Goal: Task Accomplishment & Management: Use online tool/utility

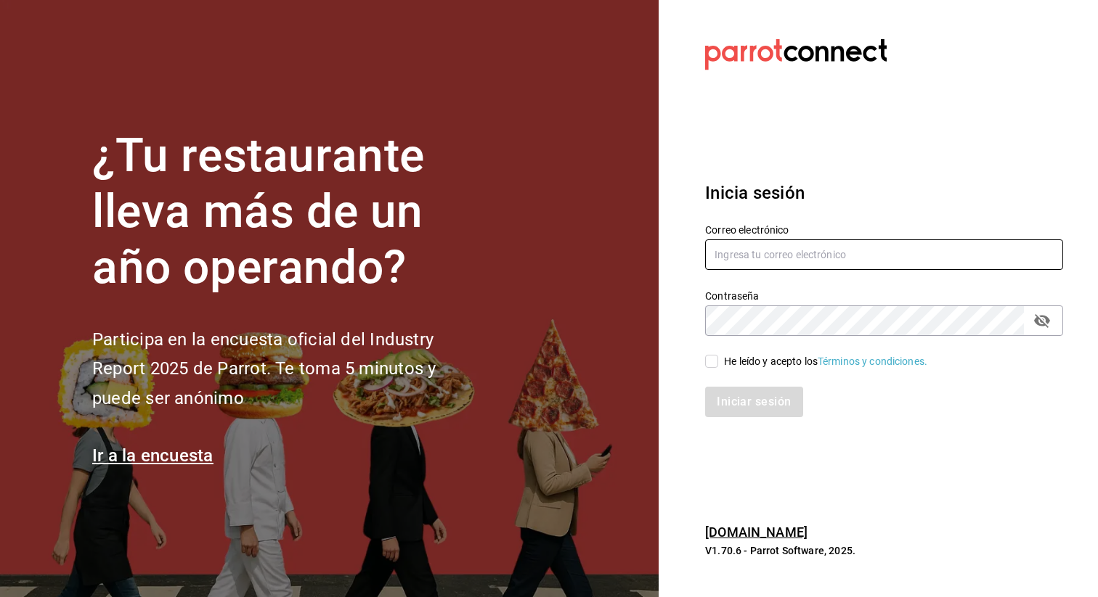
click at [716, 255] on input "text" at bounding box center [884, 255] width 358 height 30
type input "pdiaz@humanitree.edu.mx"
click at [714, 364] on input "He leído y acepto los Términos y condiciones." at bounding box center [711, 361] width 13 height 13
checkbox input "true"
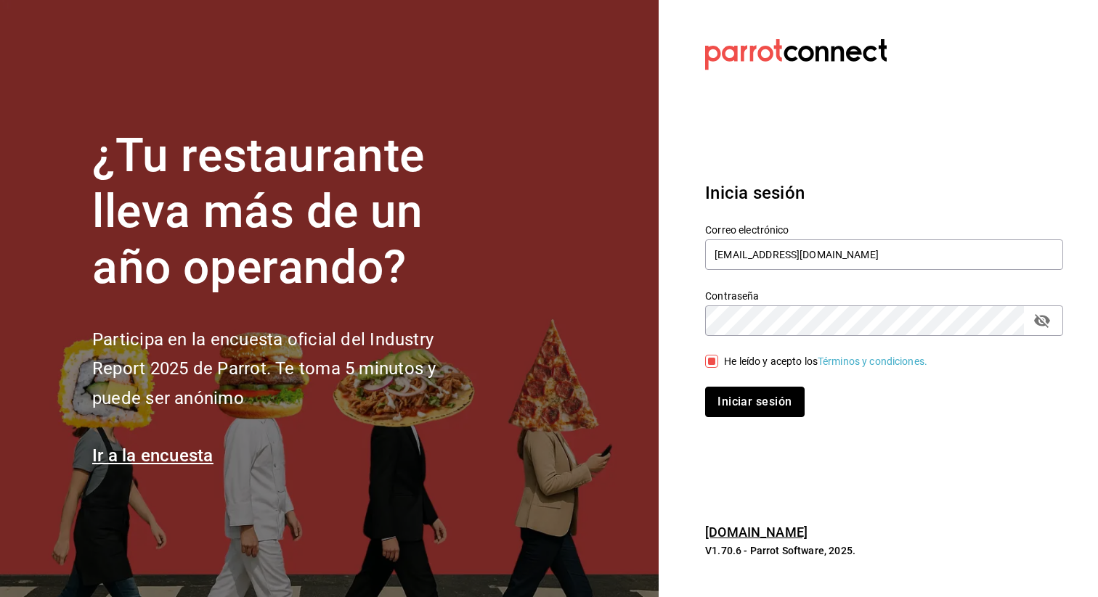
click at [745, 399] on button "Iniciar sesión" at bounding box center [754, 402] width 99 height 30
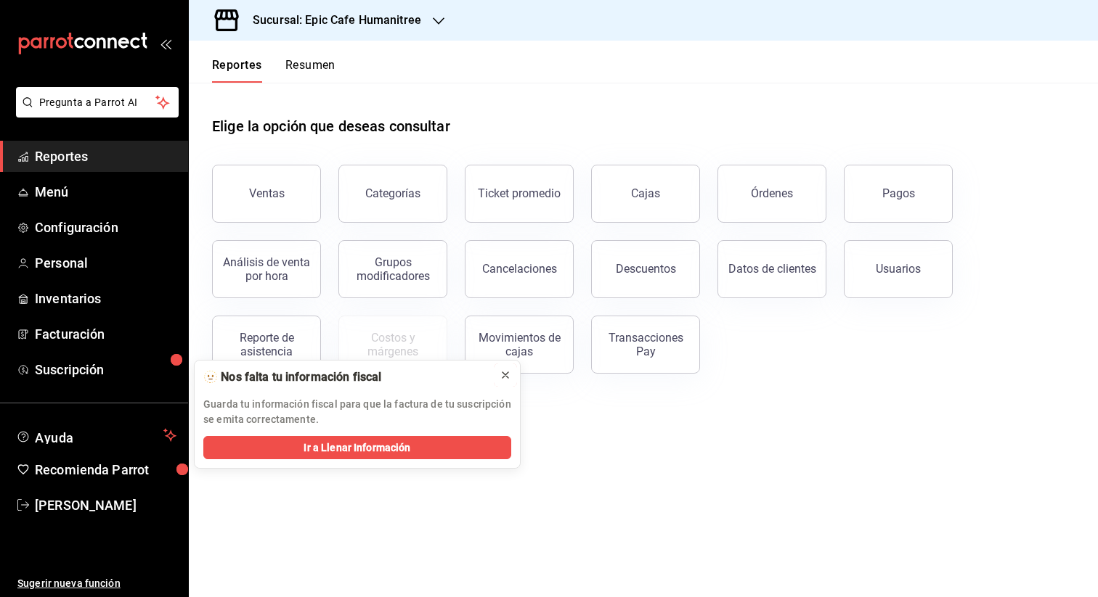
click at [505, 370] on icon at bounding box center [505, 375] width 12 height 12
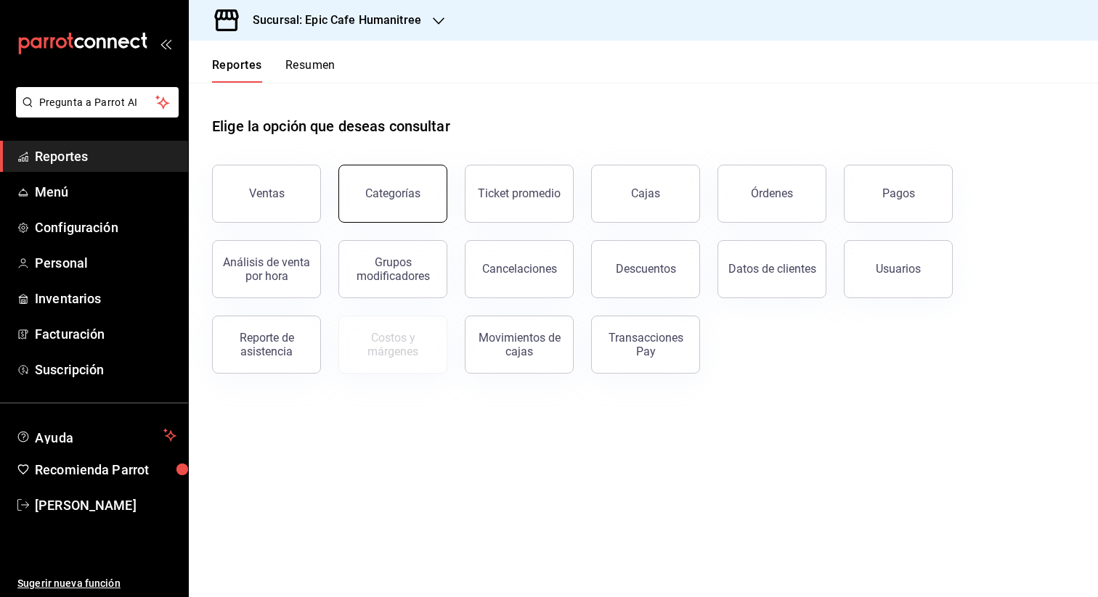
click at [425, 204] on button "Categorías" at bounding box center [392, 194] width 109 height 58
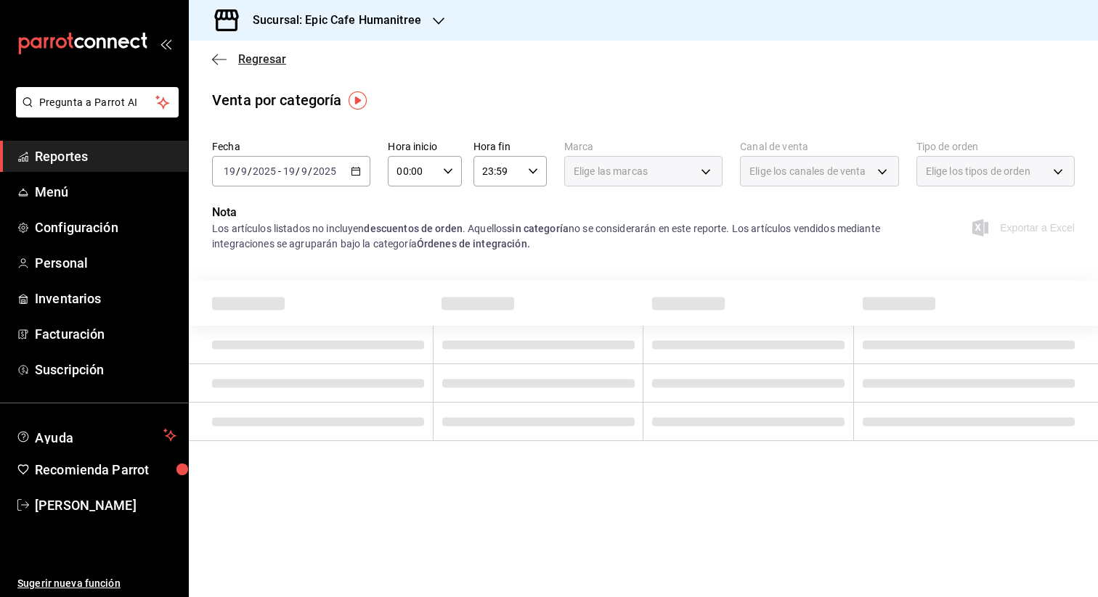
click at [222, 56] on icon "button" at bounding box center [219, 59] width 15 height 13
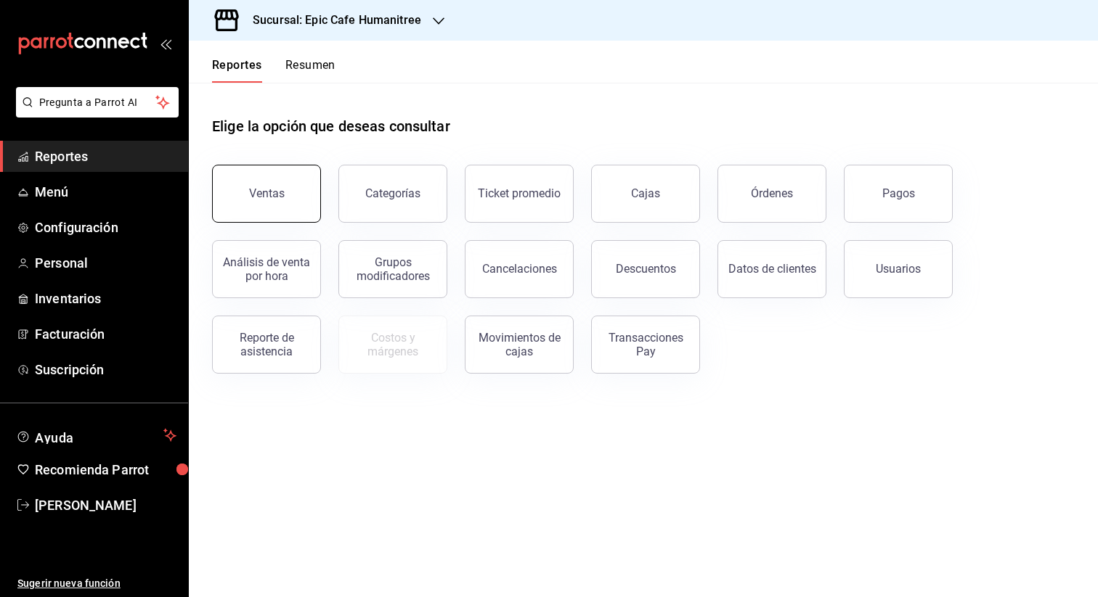
click at [308, 198] on button "Ventas" at bounding box center [266, 194] width 109 height 58
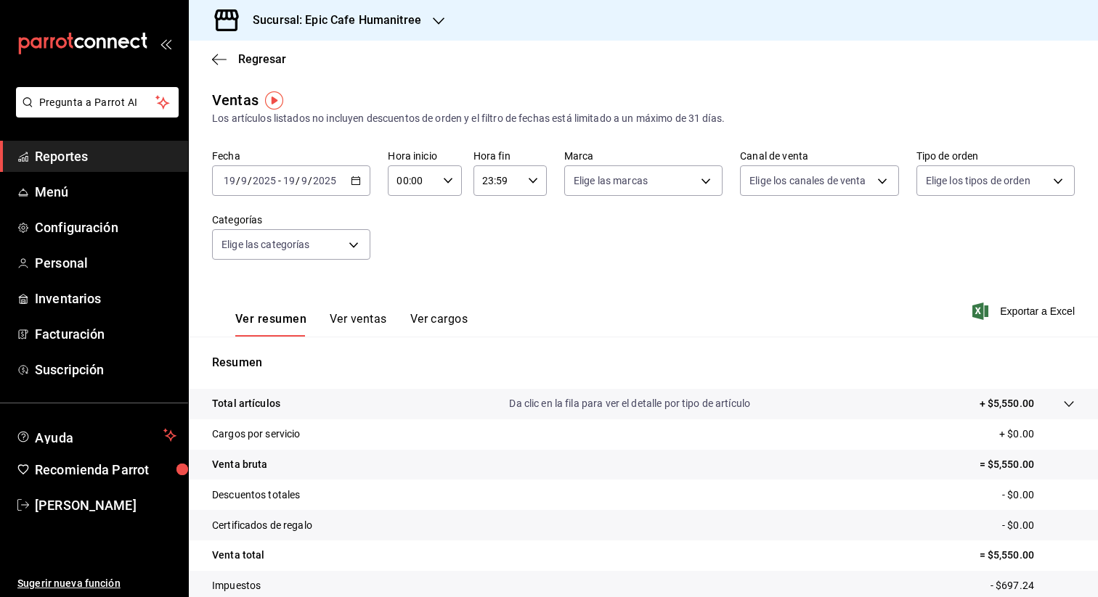
click at [364, 321] on button "Ver ventas" at bounding box center [358, 324] width 57 height 25
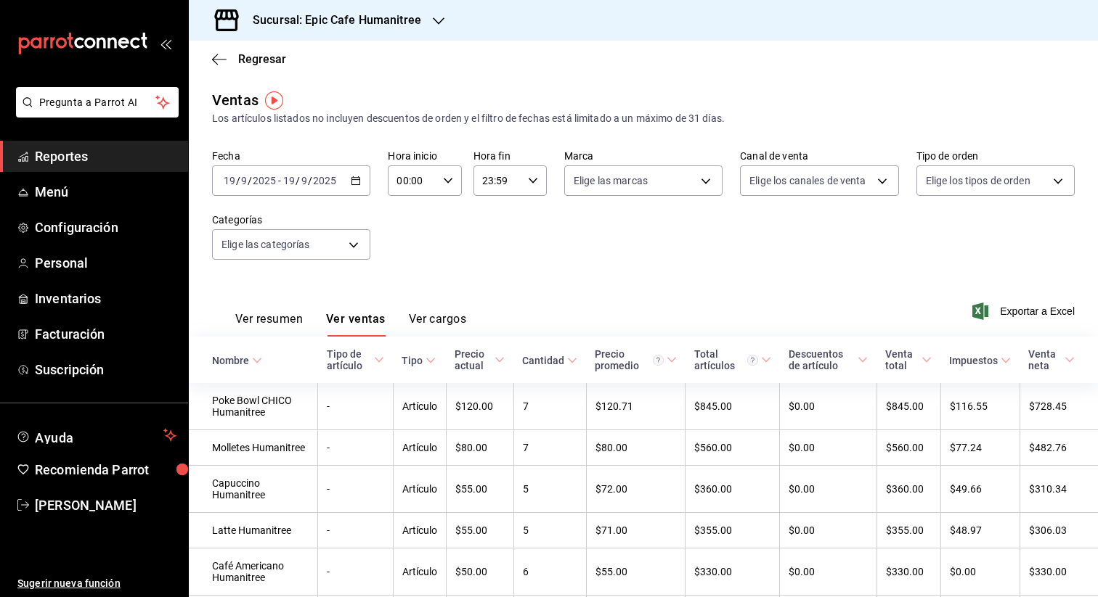
click at [352, 183] on icon "button" at bounding box center [356, 181] width 10 height 10
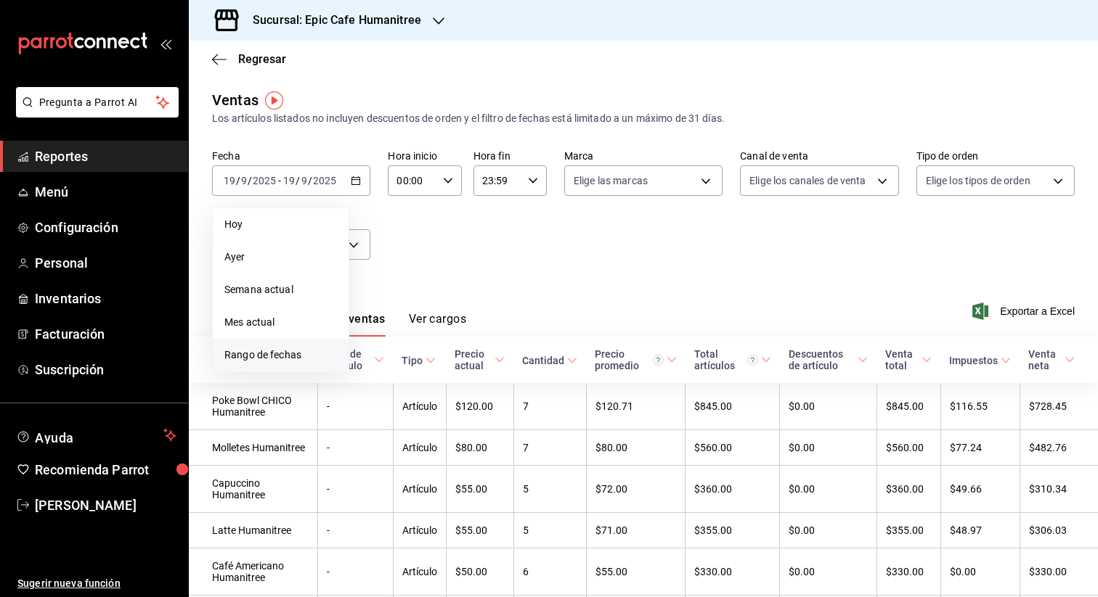
click at [289, 355] on span "Rango de fechas" at bounding box center [280, 355] width 113 height 15
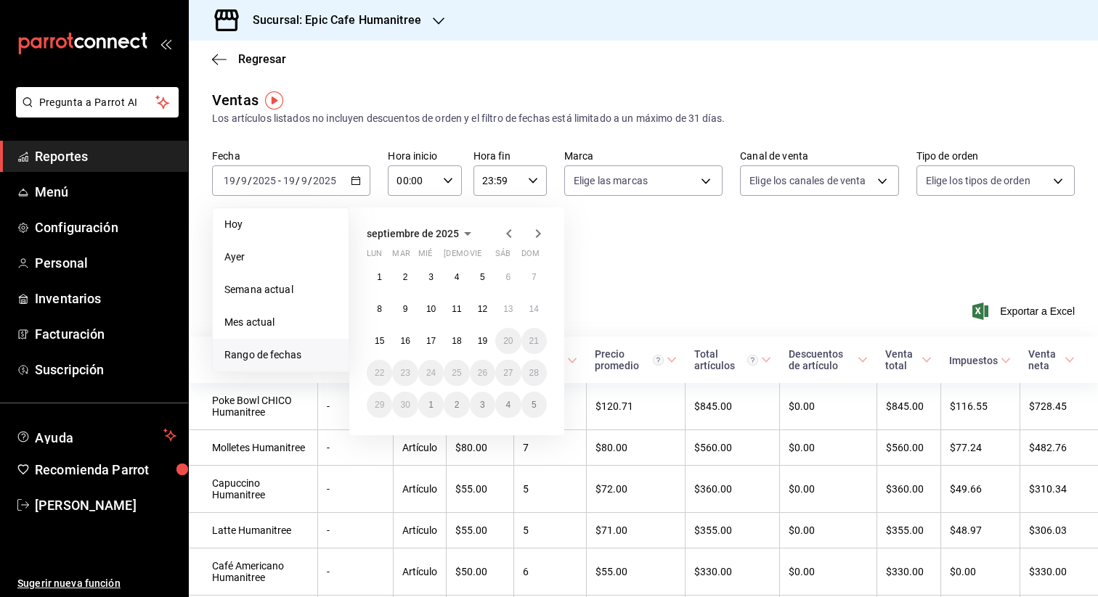
click at [505, 234] on icon "button" at bounding box center [508, 233] width 17 height 17
click at [535, 235] on icon "button" at bounding box center [537, 233] width 17 height 17
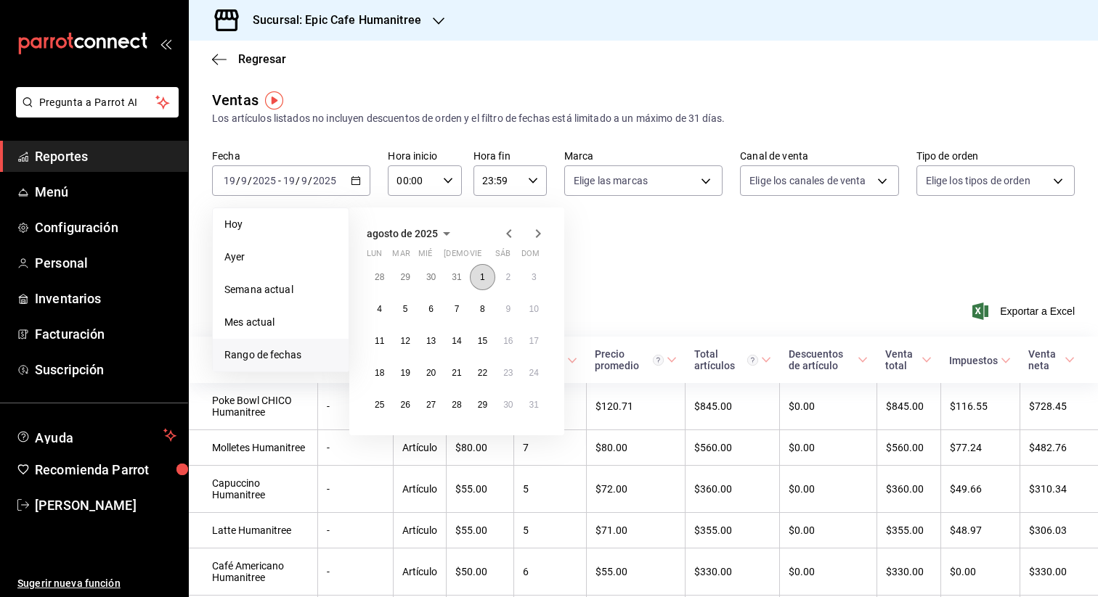
click at [481, 274] on abbr "1" at bounding box center [482, 277] width 5 height 10
click at [540, 237] on icon "button" at bounding box center [537, 233] width 17 height 17
click at [506, 239] on icon "button" at bounding box center [508, 233] width 17 height 17
click at [487, 404] on button "29" at bounding box center [482, 405] width 25 height 26
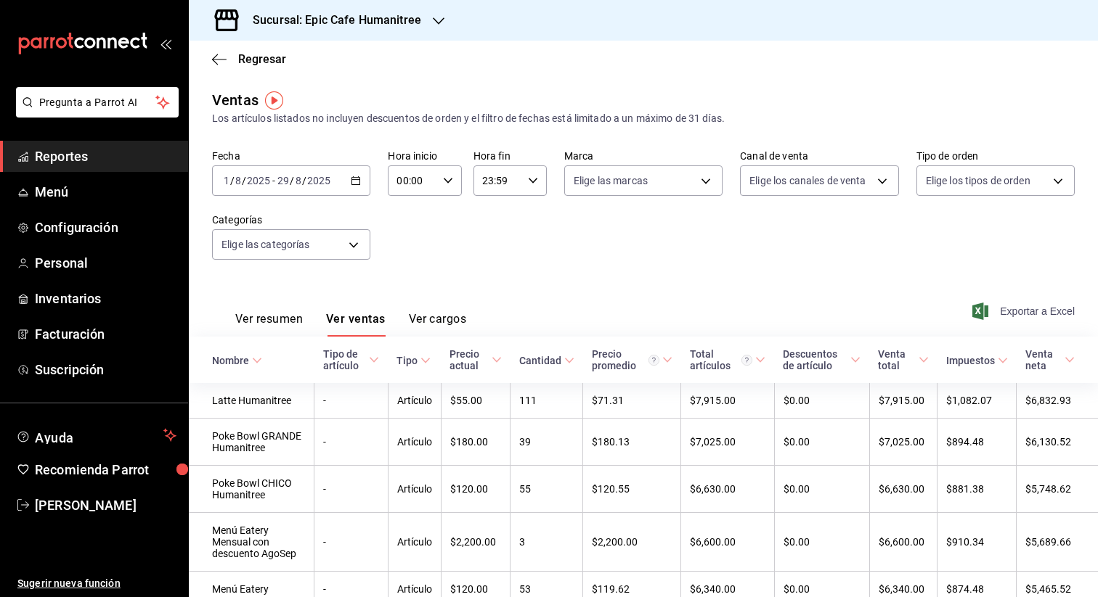
click at [1013, 313] on span "Exportar a Excel" at bounding box center [1024, 311] width 99 height 17
click at [1001, 307] on span "Exportar a Excel" at bounding box center [1024, 311] width 99 height 17
click at [358, 183] on icon "button" at bounding box center [356, 181] width 10 height 10
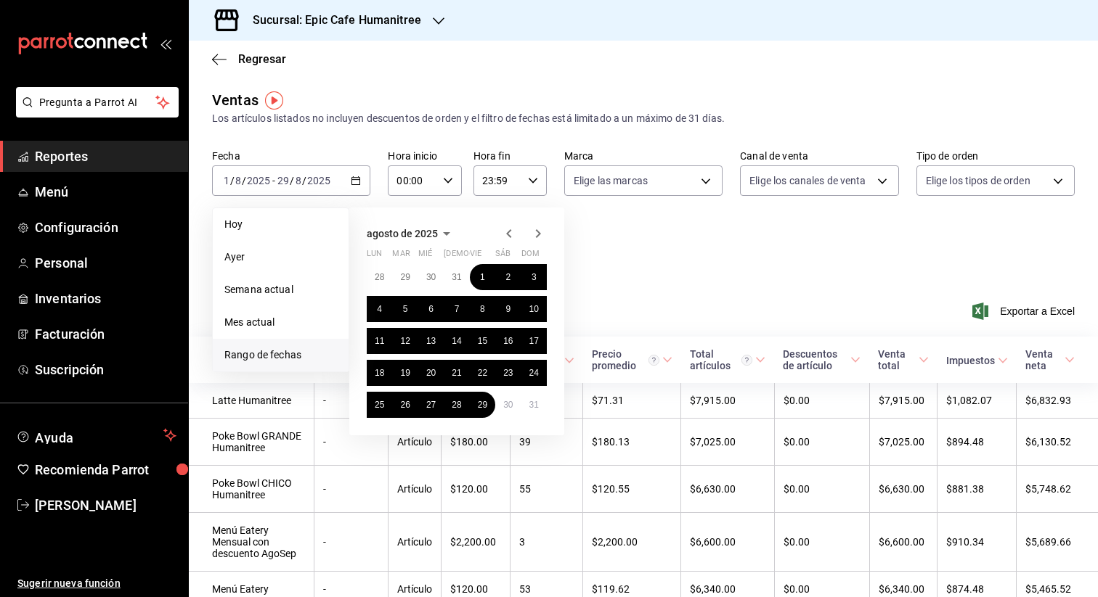
click at [506, 234] on icon "button" at bounding box center [508, 233] width 17 height 17
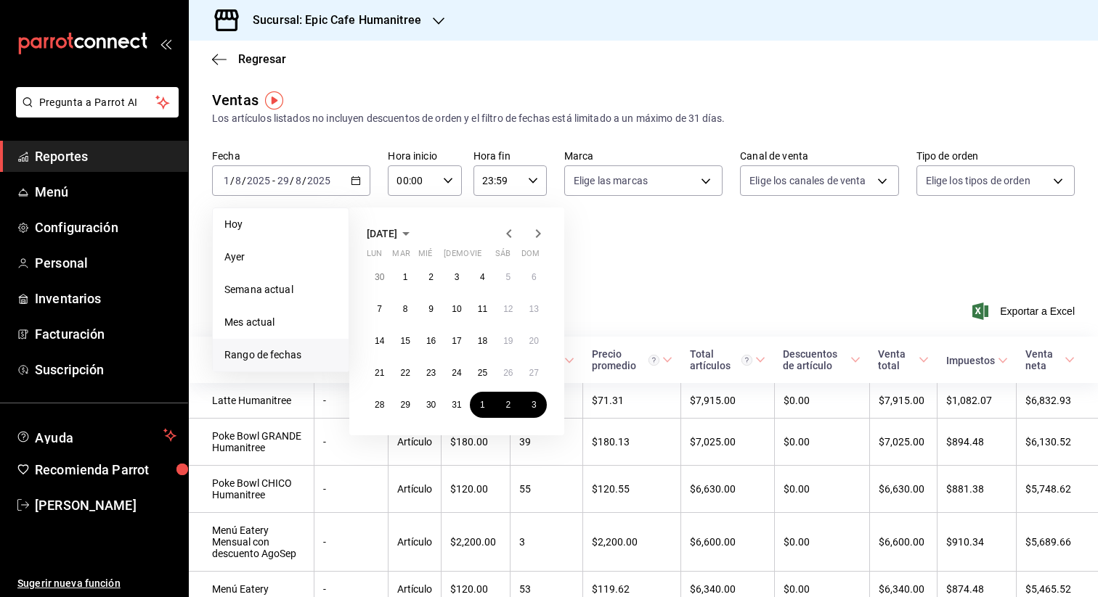
click at [512, 236] on icon "button" at bounding box center [508, 233] width 17 height 17
click at [453, 273] on button "1" at bounding box center [456, 277] width 25 height 26
click at [539, 237] on icon "button" at bounding box center [537, 233] width 17 height 17
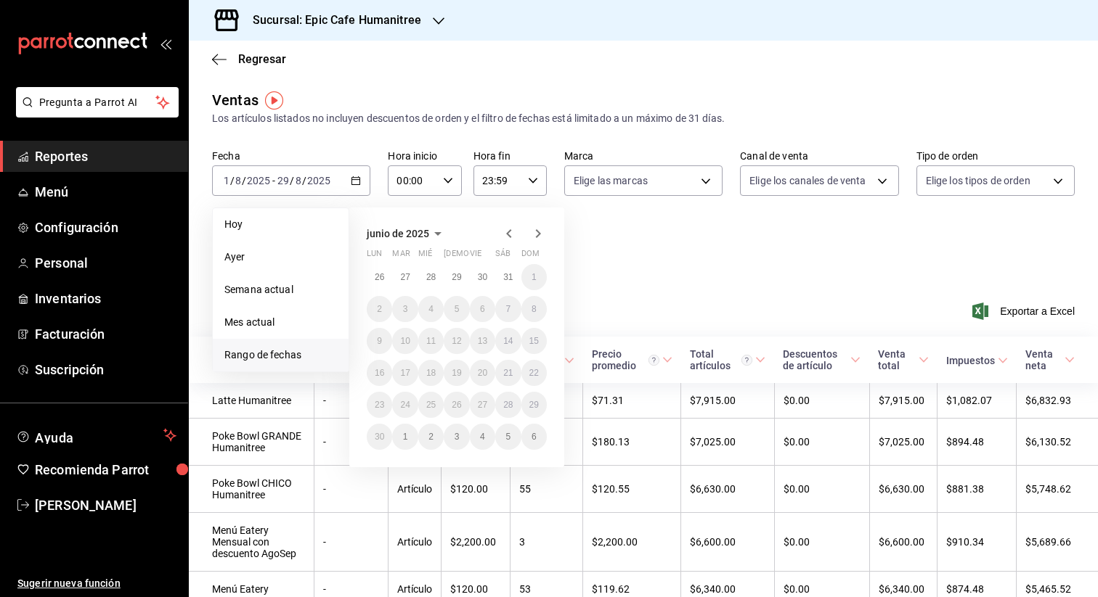
click at [507, 237] on icon "button" at bounding box center [508, 233] width 17 height 17
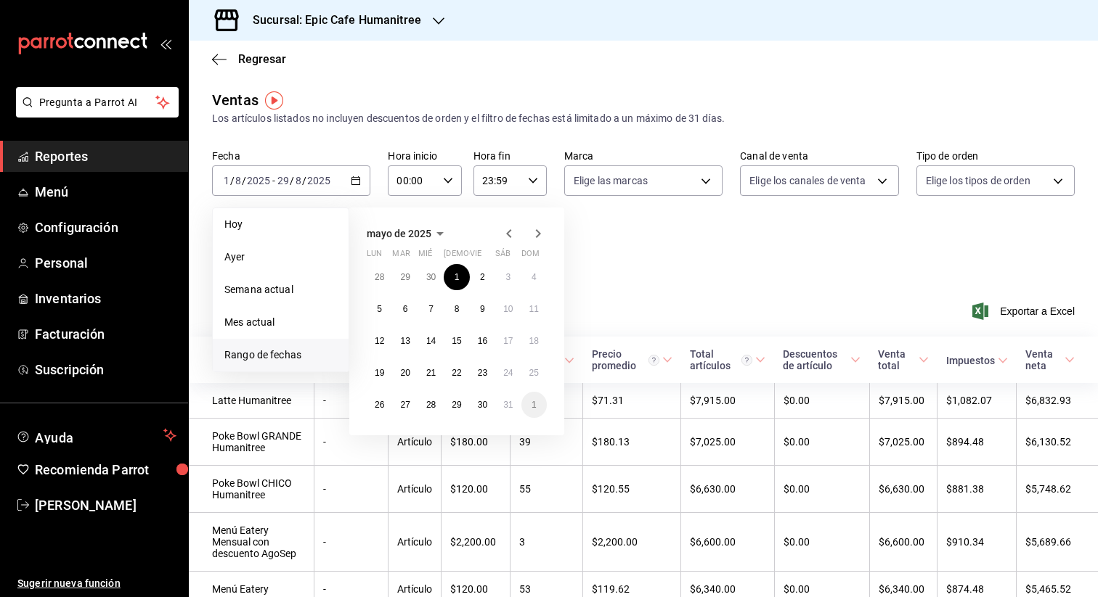
click at [536, 237] on icon "button" at bounding box center [538, 233] width 5 height 9
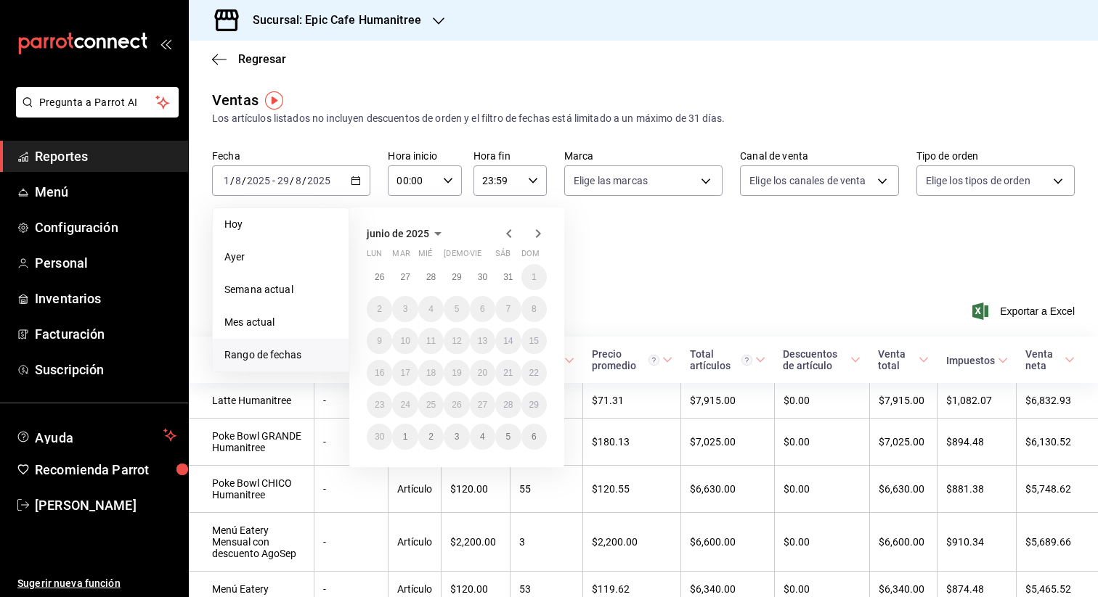
click at [536, 237] on icon "button" at bounding box center [538, 233] width 5 height 9
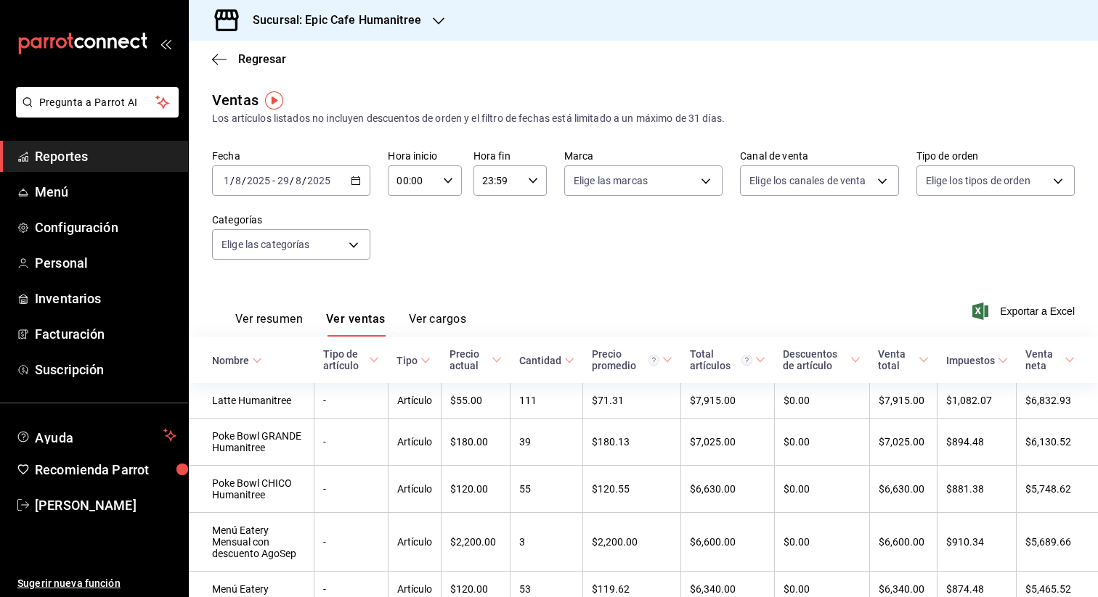
click at [271, 185] on div "[DATE] [DATE]" at bounding box center [246, 181] width 51 height 12
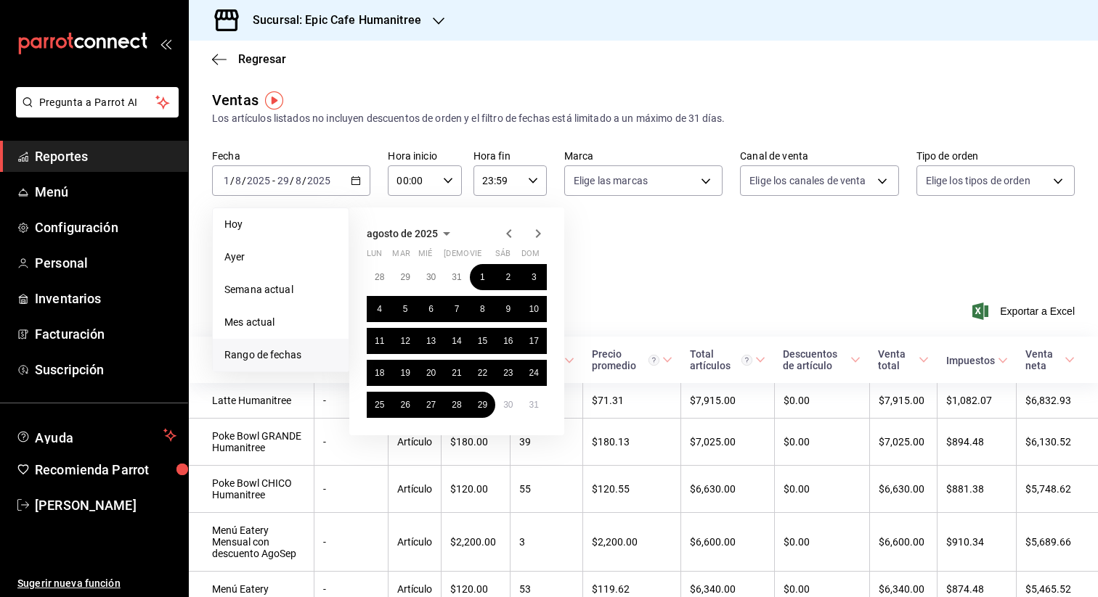
click at [718, 178] on div "Fecha [DATE] [DATE] - [DATE] [DATE] [DATE] [DATE] Semana actual Mes actual [GEO…" at bounding box center [643, 214] width 862 height 128
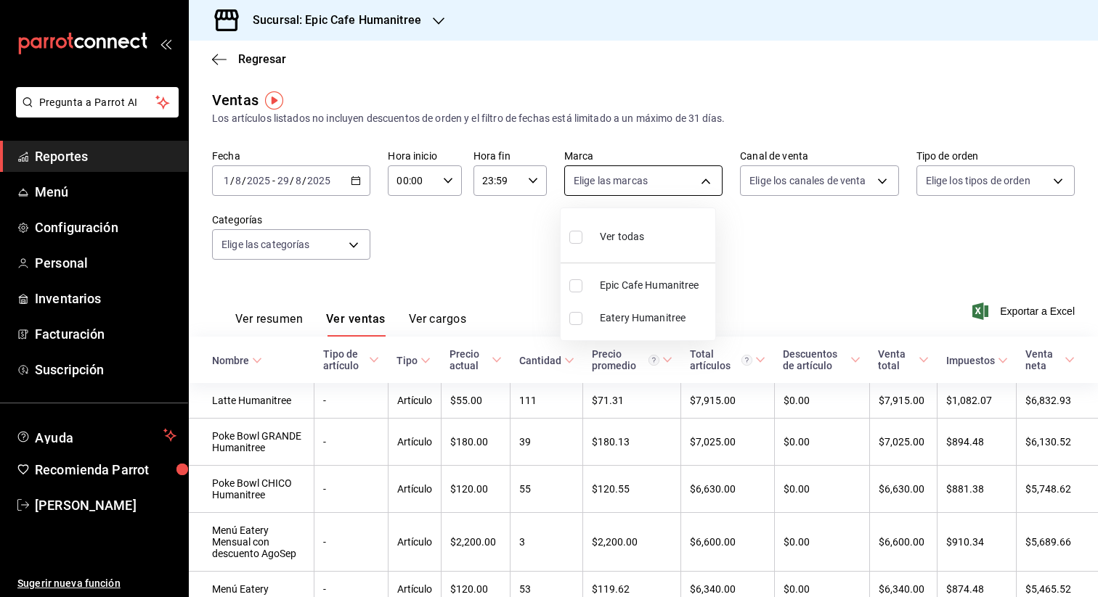
click at [708, 181] on body "Pregunta a Parrot AI Reportes Menú Configuración Personal Inventarios Facturaci…" at bounding box center [549, 298] width 1098 height 597
click at [631, 227] on div "Ver todas" at bounding box center [606, 235] width 75 height 31
type input "e2a6dcd0-c09b-4f39-b209-5f97019748a2,3f18ad05-55ab-44ea-8b53-c1c2b2db6cb9"
checkbox input "true"
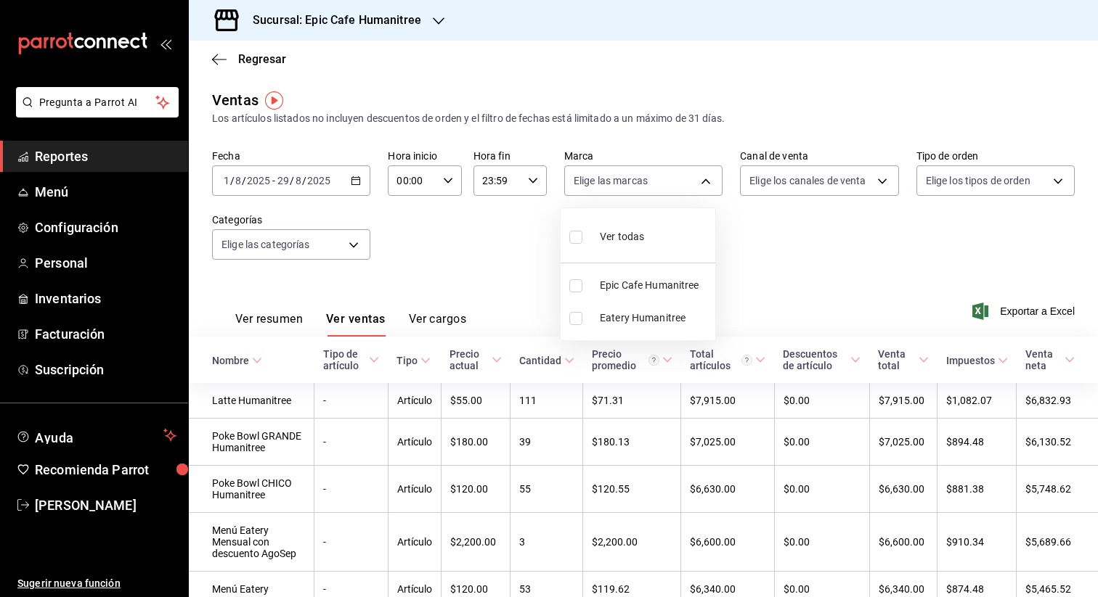
checkbox input "true"
click at [995, 312] on div at bounding box center [549, 298] width 1098 height 597
click at [1001, 311] on span "Exportar a Excel" at bounding box center [1024, 311] width 99 height 17
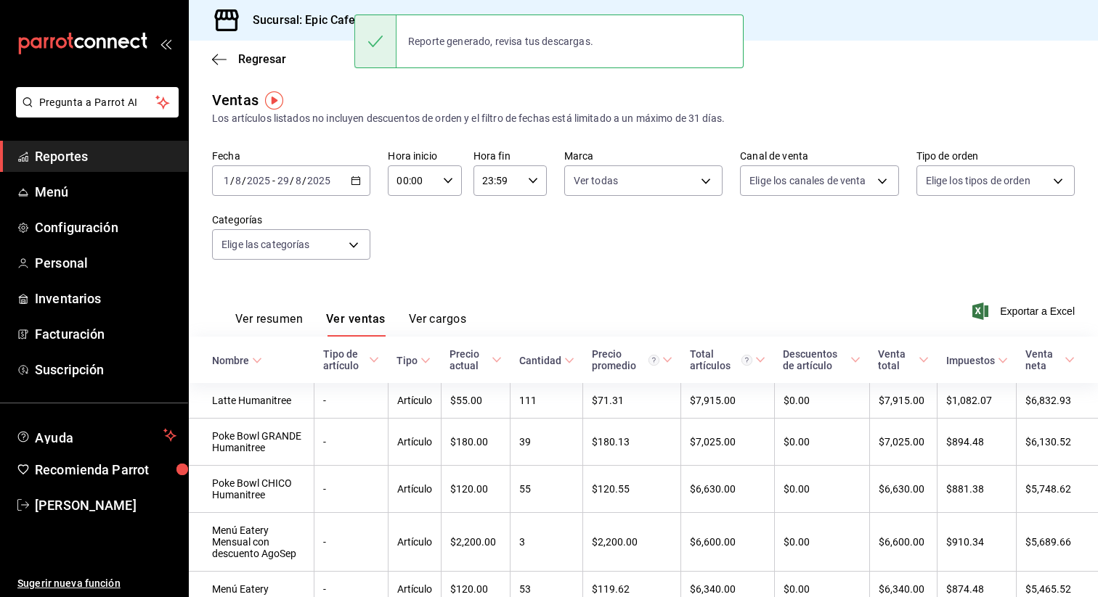
click at [380, 93] on div "Ventas Los artículos listados no incluyen descuentos de orden y el filtro de fe…" at bounding box center [643, 107] width 862 height 37
click at [296, 18] on h3 "Sucursal: Epic Cafe Humanitree" at bounding box center [331, 20] width 180 height 17
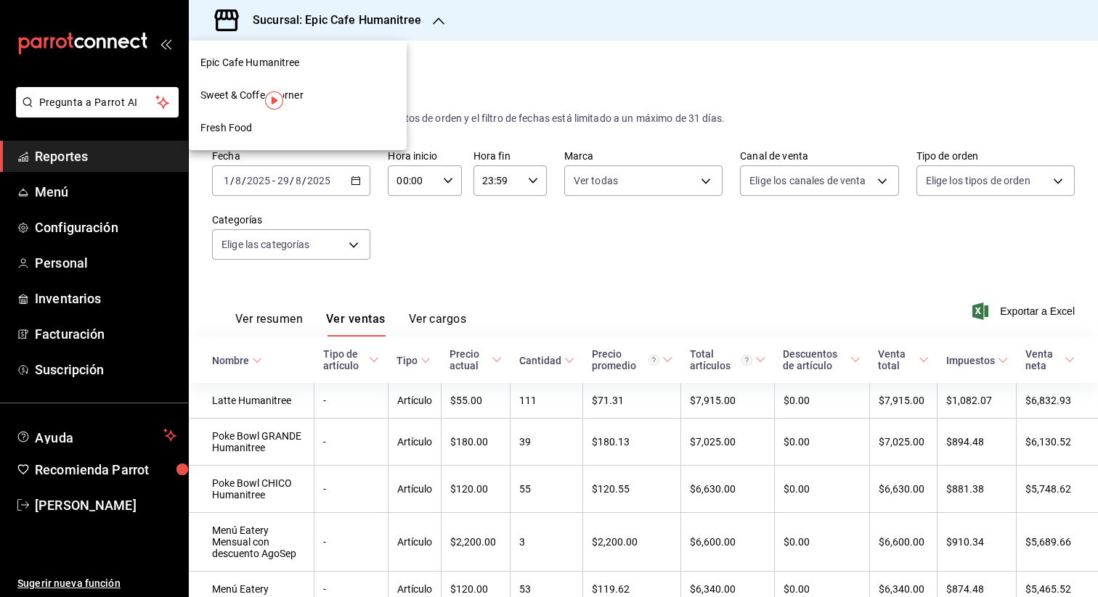
click at [318, 97] on div "Sweet & Coffee Corner" at bounding box center [297, 95] width 195 height 15
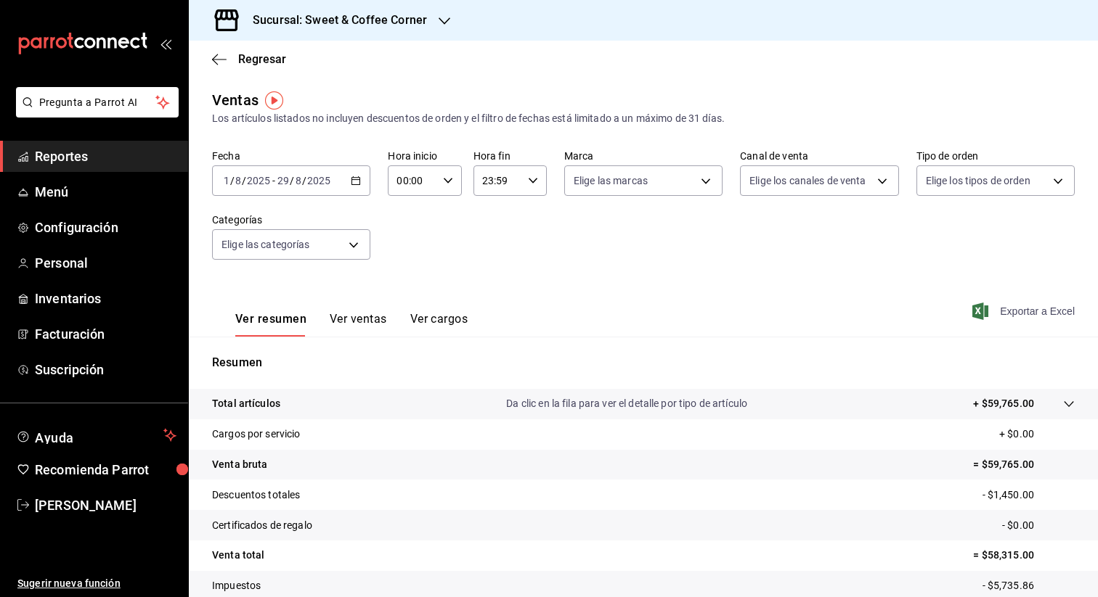
click at [1014, 313] on span "Exportar a Excel" at bounding box center [1024, 311] width 99 height 17
click at [440, 22] on icon "button" at bounding box center [444, 20] width 12 height 7
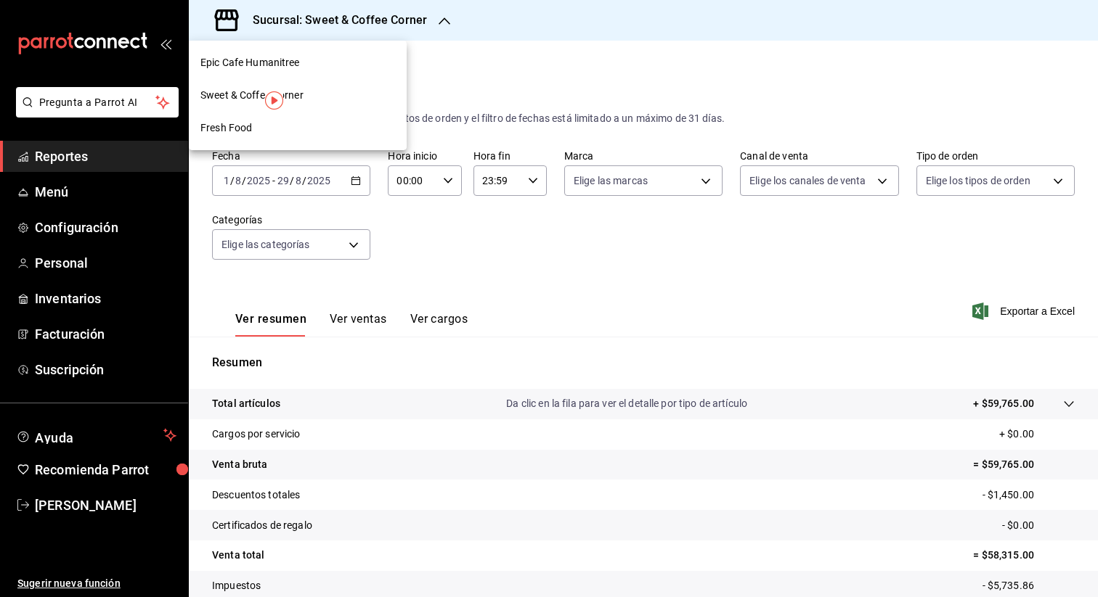
click at [338, 123] on div "Fresh Food" at bounding box center [297, 128] width 195 height 15
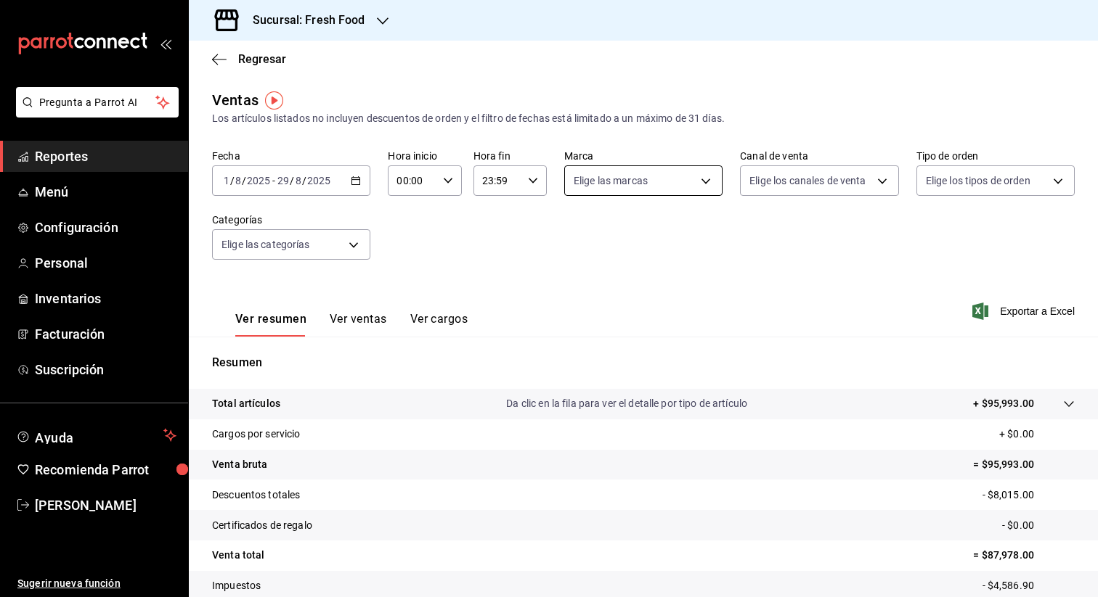
click at [643, 179] on body "Pregunta a Parrot AI Reportes Menú Configuración Personal Inventarios Facturaci…" at bounding box center [549, 298] width 1098 height 597
click at [642, 232] on span "Ver todas" at bounding box center [622, 236] width 44 height 15
type input "8ab046c6-0e56-43ef-b272-b6267400ac64,c832d7f2-bfd0-461e-be2e-c17eaf69f67d"
checkbox input "true"
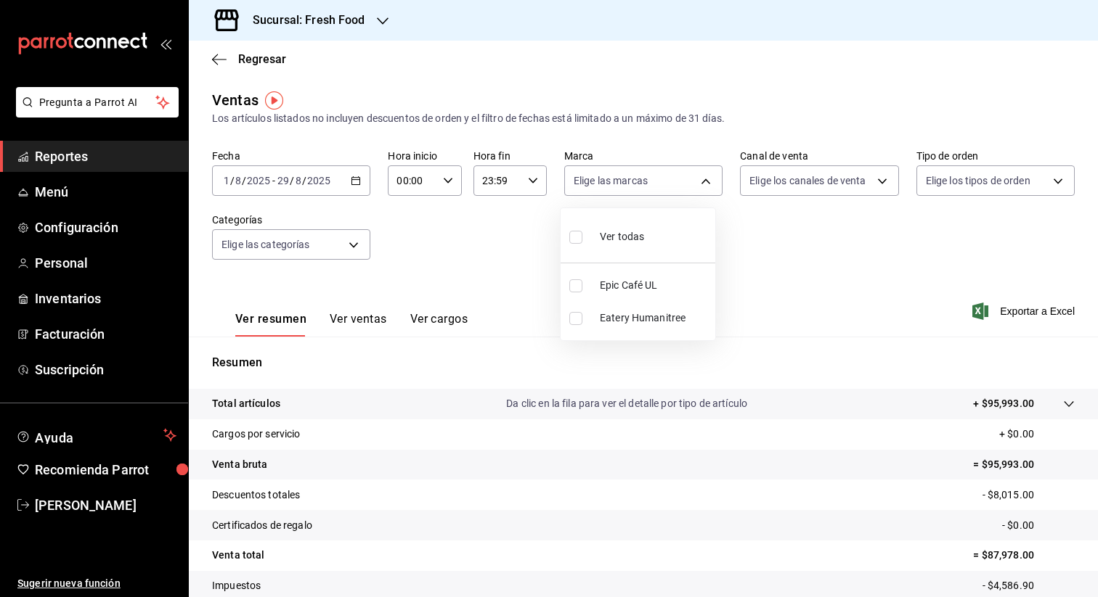
checkbox input "true"
click at [1004, 310] on div at bounding box center [549, 298] width 1098 height 597
click at [1008, 311] on span "Exportar a Excel" at bounding box center [1024, 311] width 99 height 17
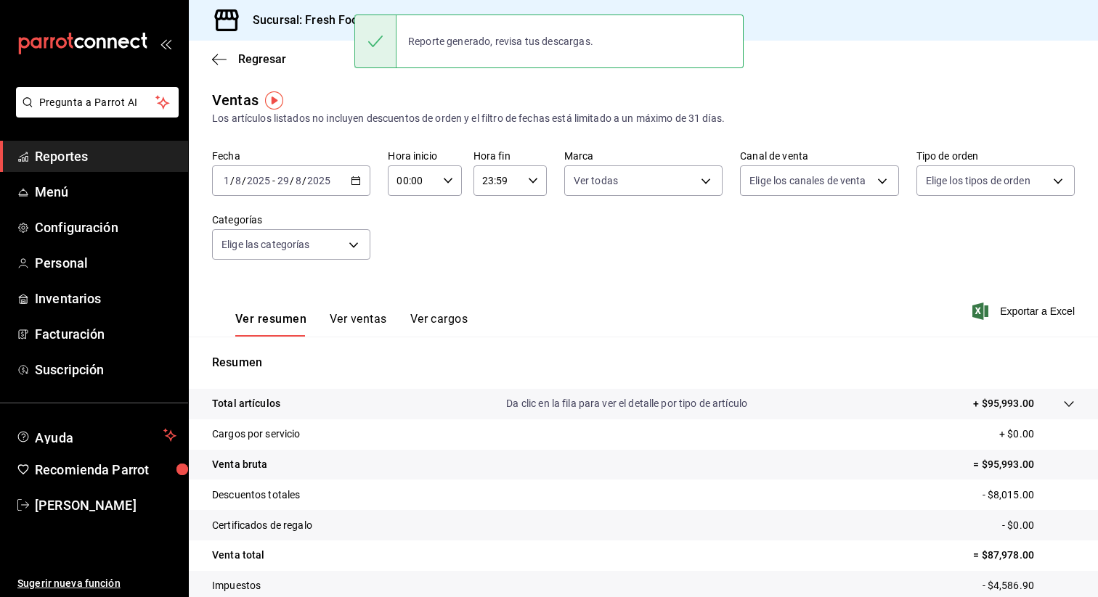
click at [330, 18] on h3 "Sucursal: Fresh Food" at bounding box center [303, 20] width 124 height 17
click at [255, 55] on span "Epic Cafe Humanitree" at bounding box center [249, 62] width 99 height 15
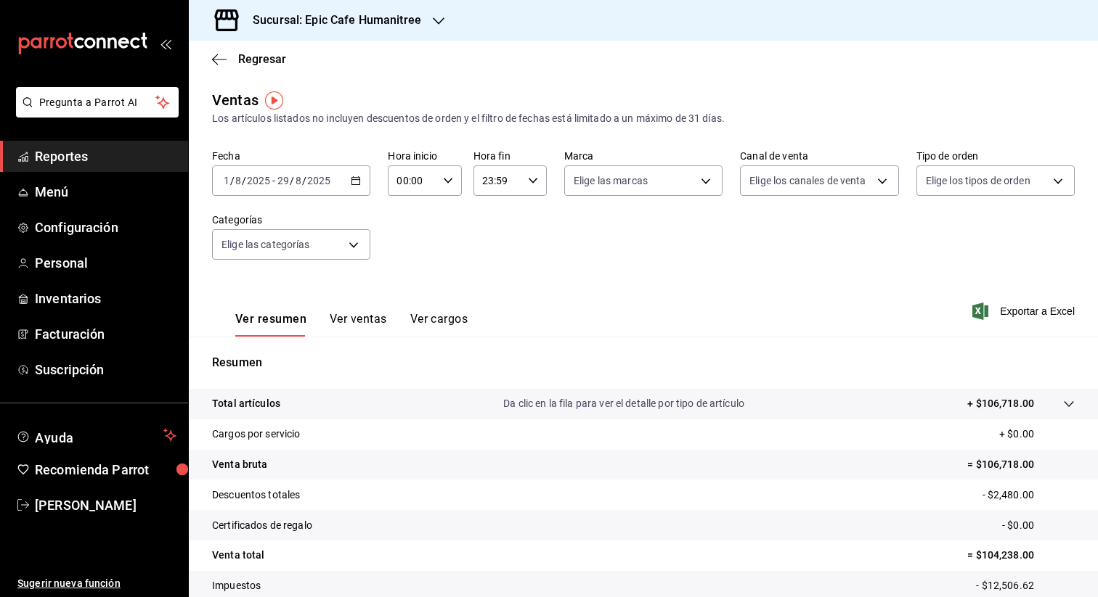
click at [355, 183] on icon "button" at bounding box center [356, 181] width 10 height 10
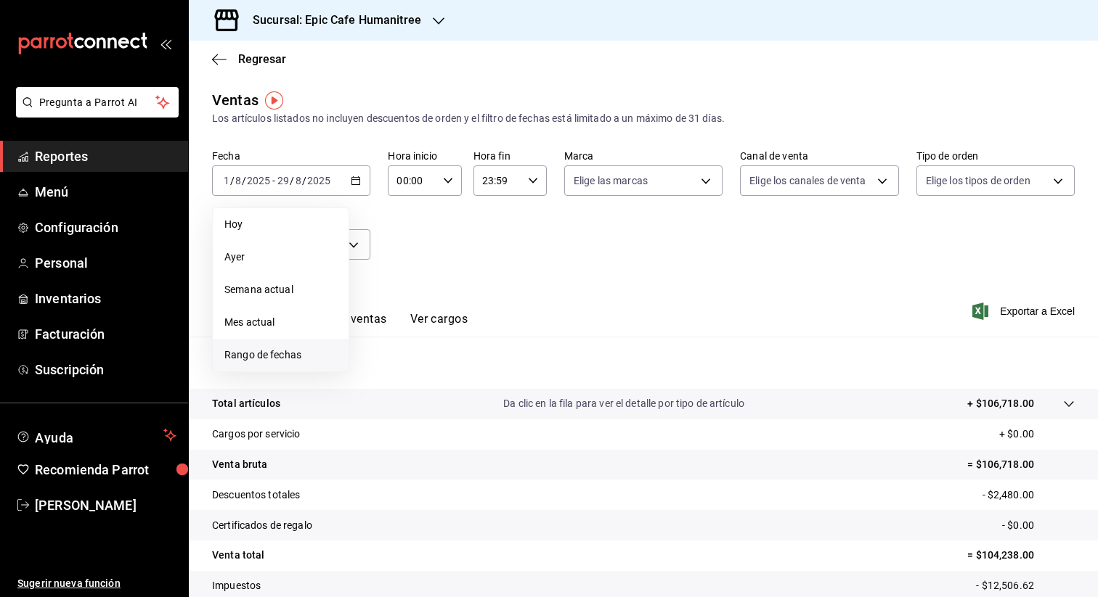
click at [287, 348] on span "Rango de fechas" at bounding box center [280, 355] width 113 height 15
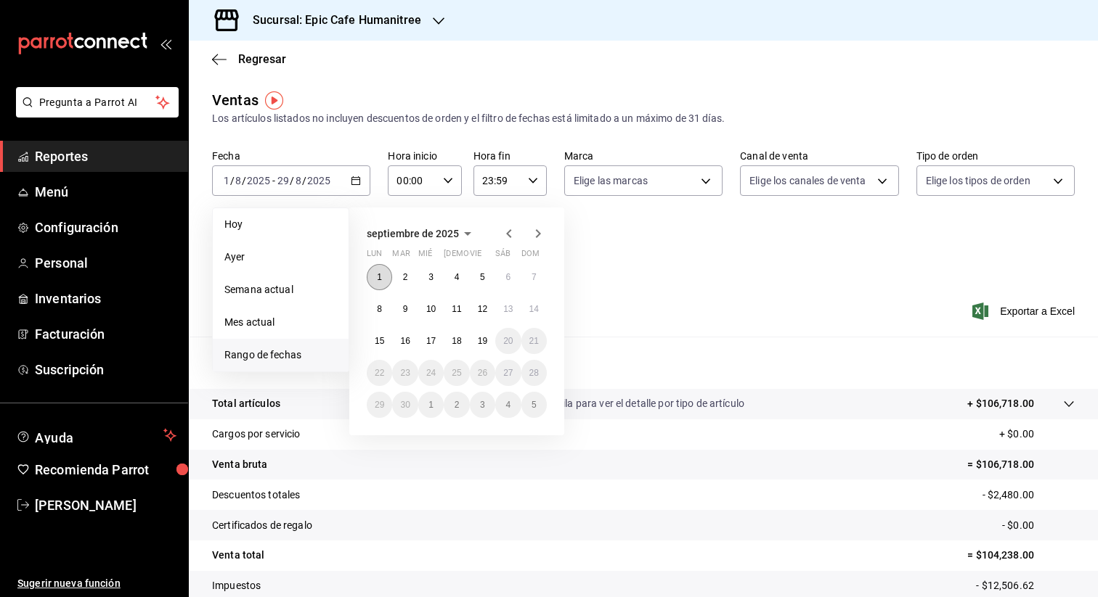
click at [380, 274] on abbr "1" at bounding box center [379, 277] width 5 height 10
click at [489, 339] on button "19" at bounding box center [482, 341] width 25 height 26
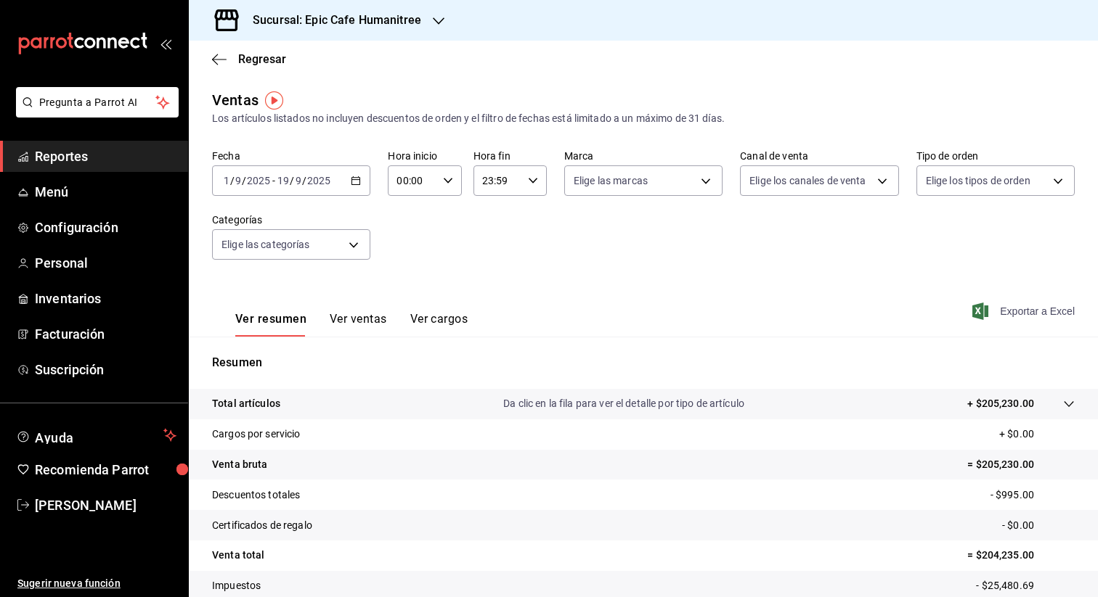
click at [1023, 306] on span "Exportar a Excel" at bounding box center [1024, 311] width 99 height 17
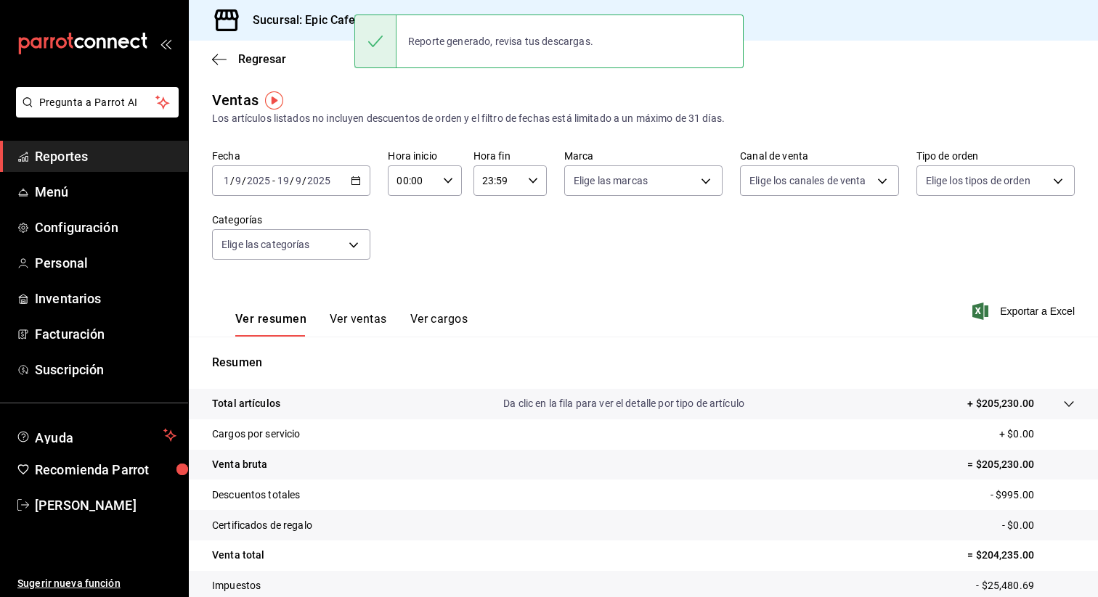
click at [334, 22] on h3 "Sucursal: Epic Cafe Humanitree" at bounding box center [331, 20] width 180 height 17
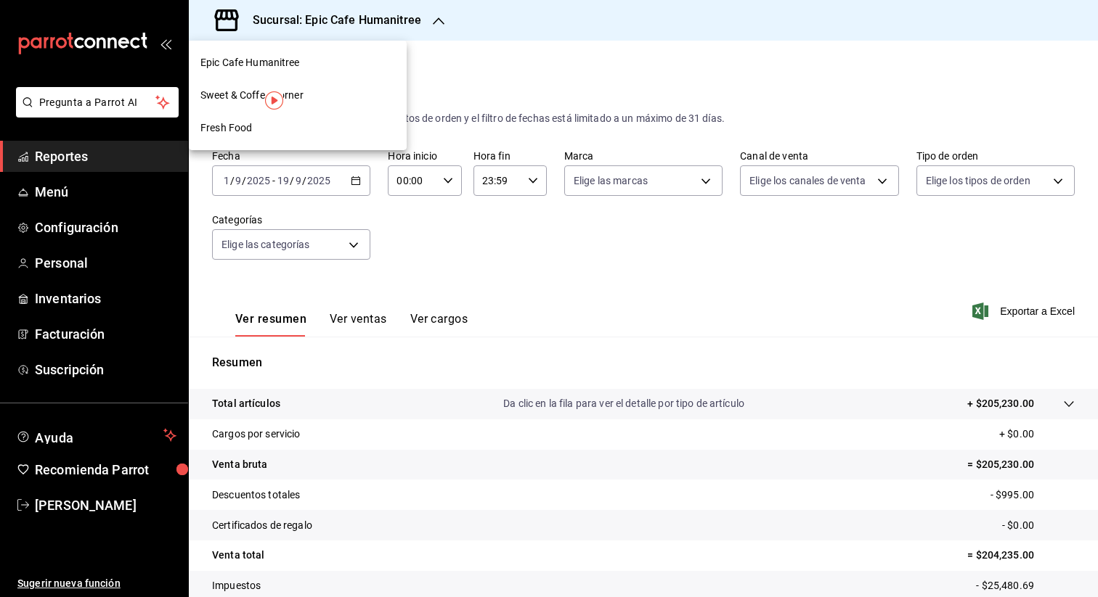
click at [324, 93] on div "Sweet & Coffee Corner" at bounding box center [297, 95] width 195 height 15
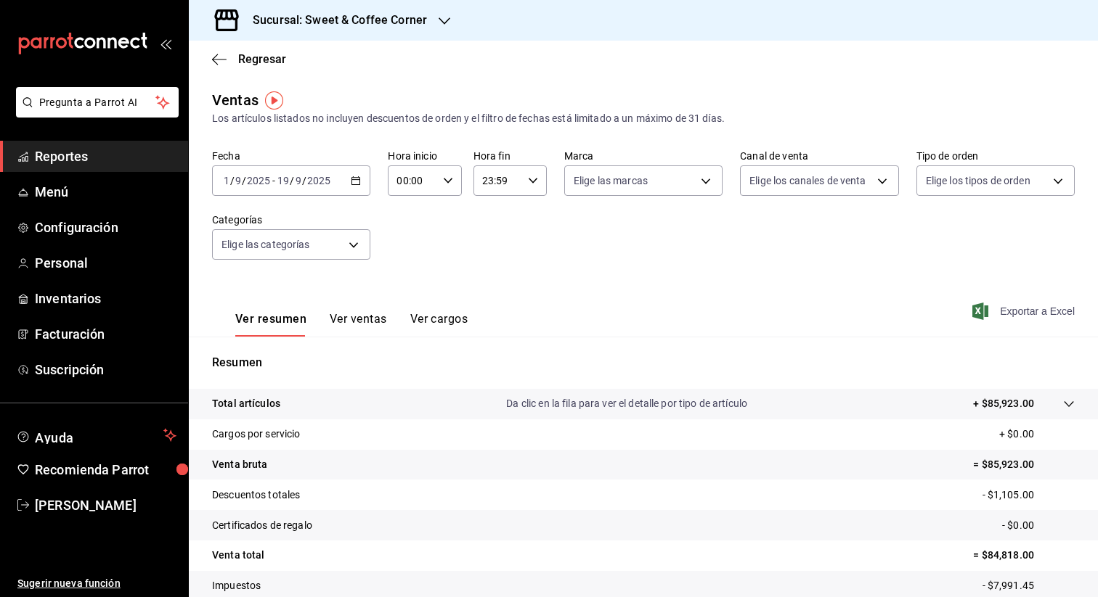
click at [1011, 311] on span "Exportar a Excel" at bounding box center [1024, 311] width 99 height 17
click at [422, 26] on h3 "Sucursal: Sweet & Coffee Corner" at bounding box center [334, 20] width 186 height 17
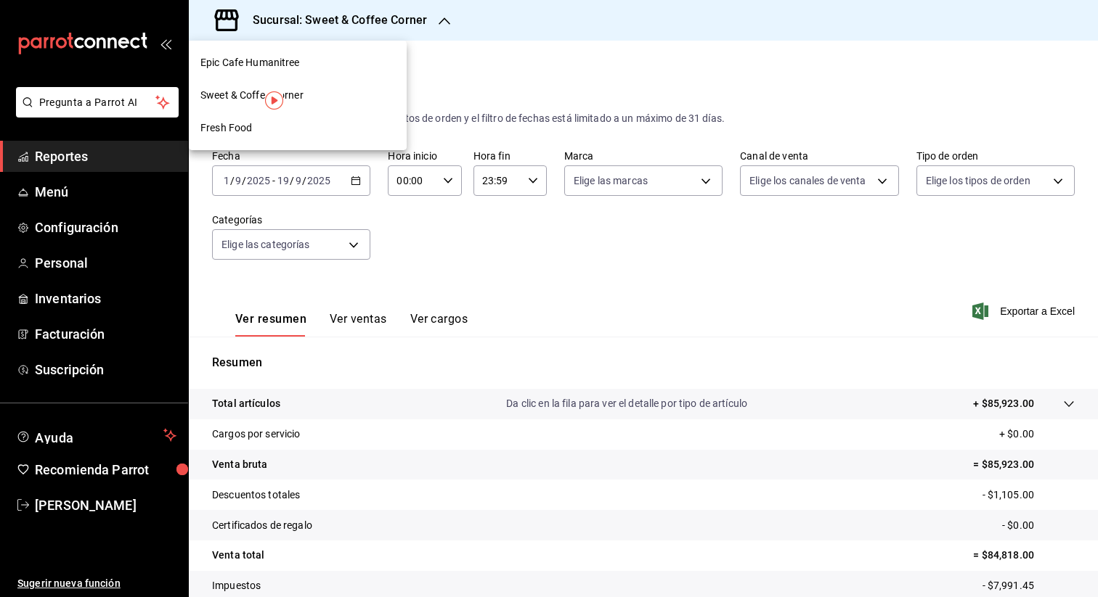
click at [335, 125] on div "Fresh Food" at bounding box center [297, 128] width 195 height 15
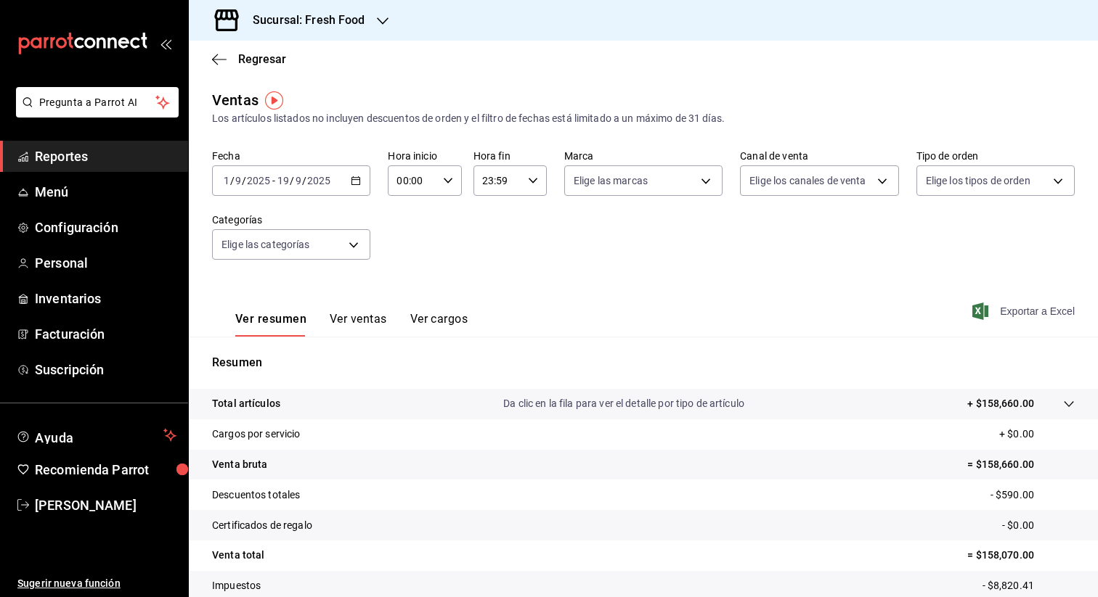
click at [1019, 311] on span "Exportar a Excel" at bounding box center [1024, 311] width 99 height 17
